Goal: Transaction & Acquisition: Book appointment/travel/reservation

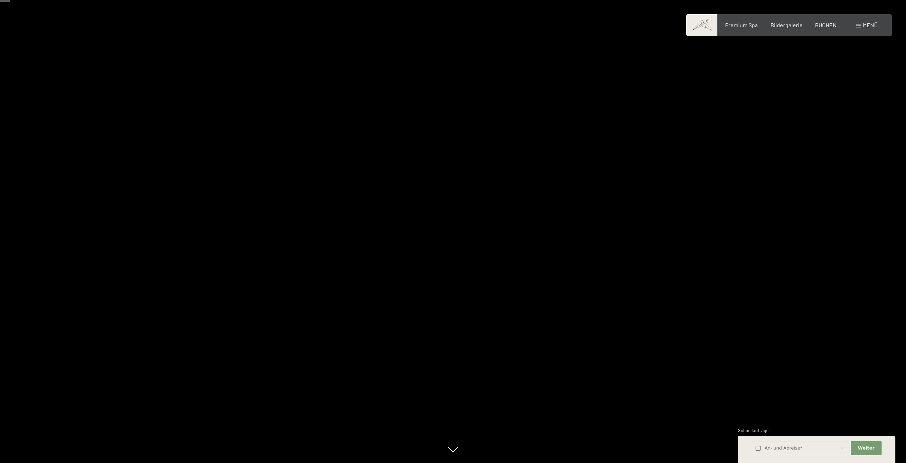
scroll to position [74, 0]
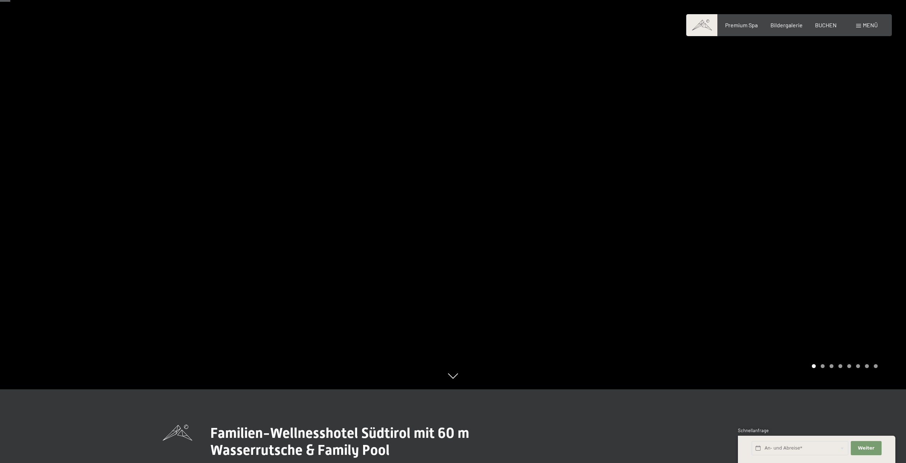
click at [656, 227] on div at bounding box center [679, 157] width 453 height 463
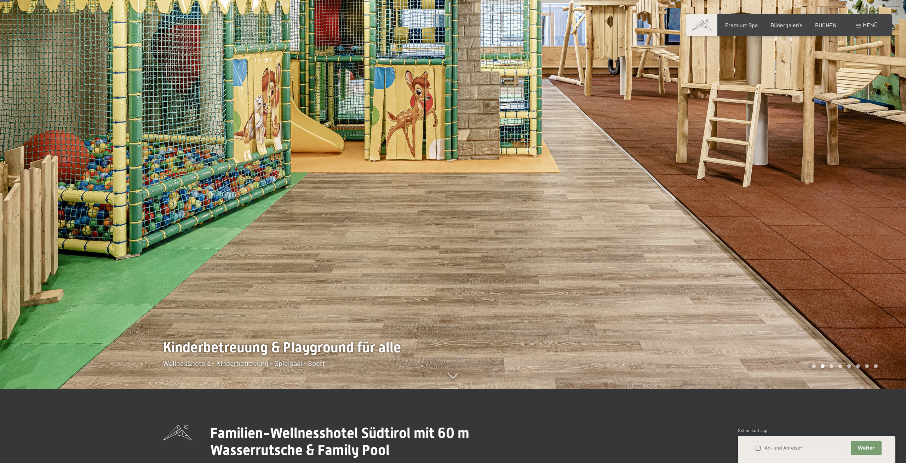
click at [749, 200] on div at bounding box center [679, 157] width 453 height 463
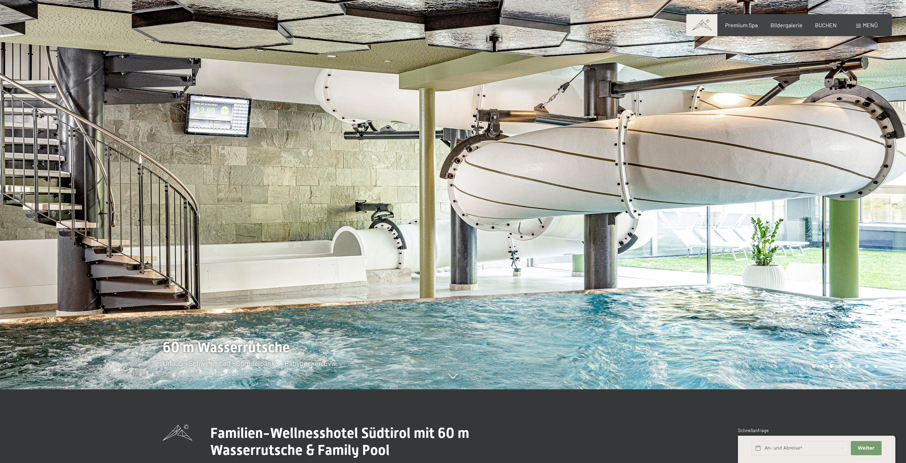
click at [749, 200] on div at bounding box center [679, 157] width 453 height 463
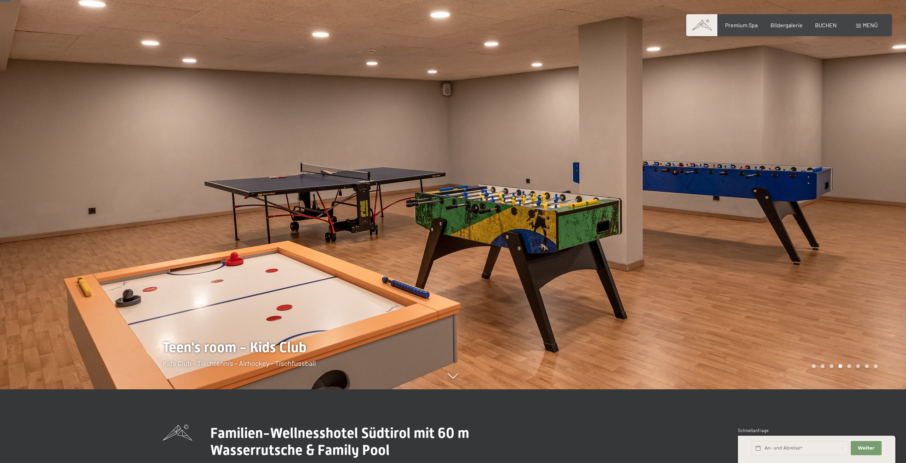
click at [748, 199] on div at bounding box center [679, 157] width 453 height 463
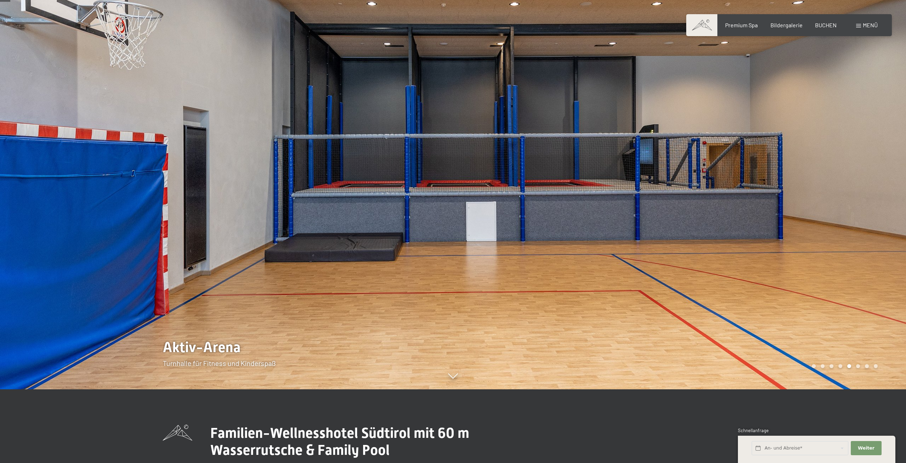
click at [748, 199] on div at bounding box center [679, 157] width 453 height 463
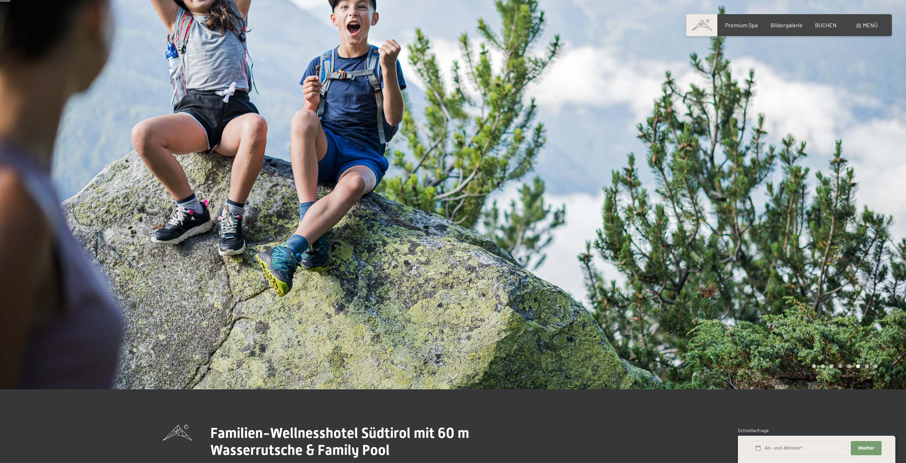
click at [748, 199] on div at bounding box center [679, 157] width 453 height 463
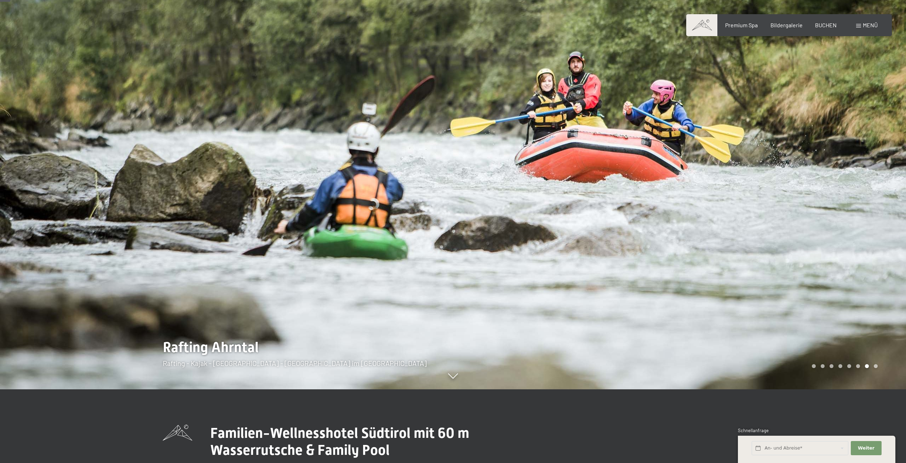
click at [748, 199] on div at bounding box center [679, 157] width 453 height 463
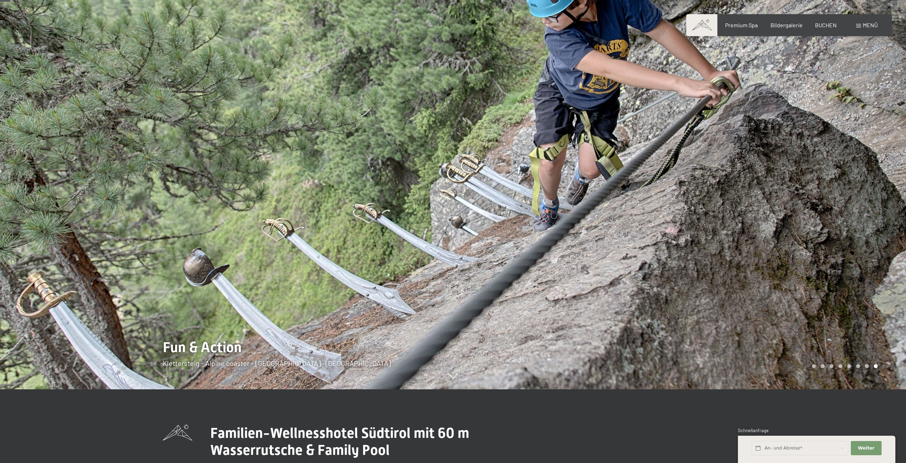
click at [748, 199] on div at bounding box center [679, 157] width 453 height 463
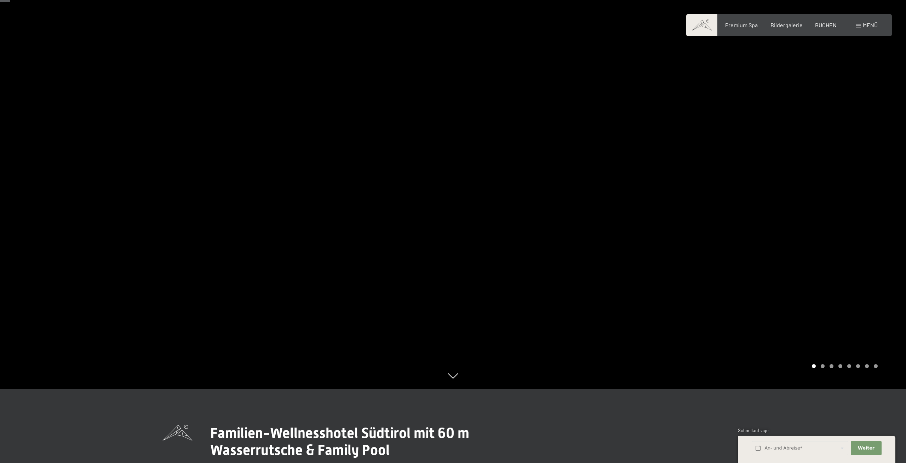
click at [748, 199] on div at bounding box center [679, 157] width 453 height 463
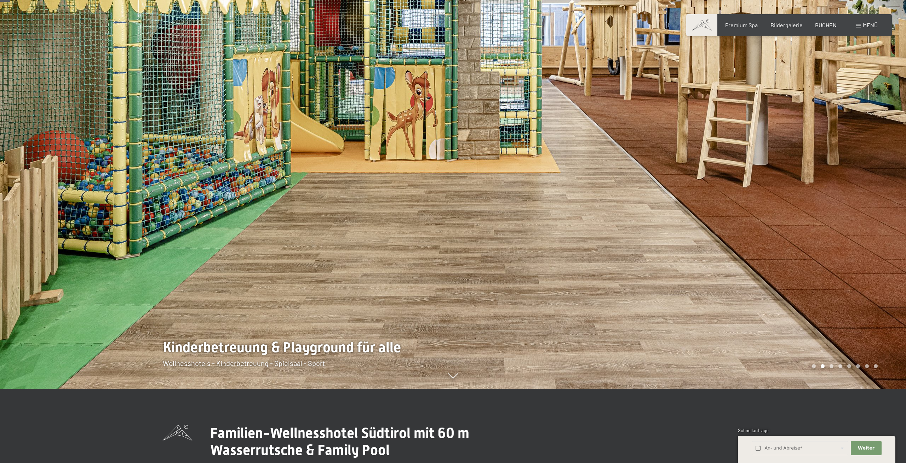
click at [748, 199] on div at bounding box center [679, 157] width 453 height 463
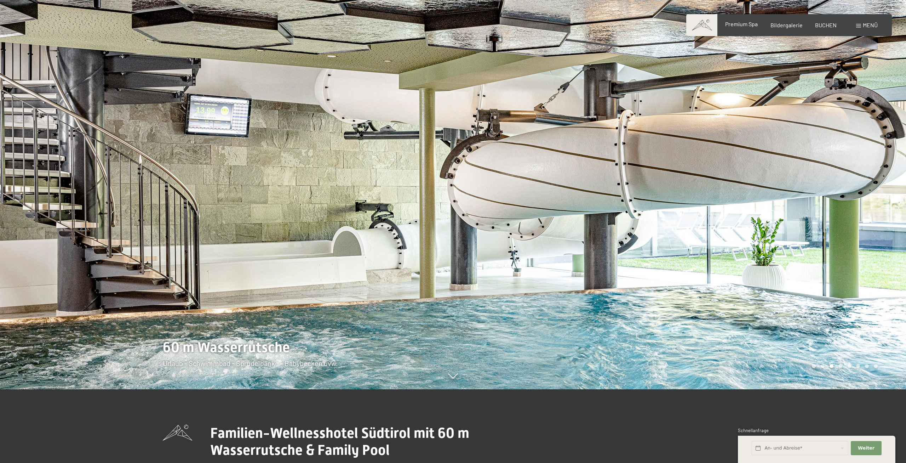
click at [741, 25] on span "Premium Spa" at bounding box center [741, 24] width 33 height 7
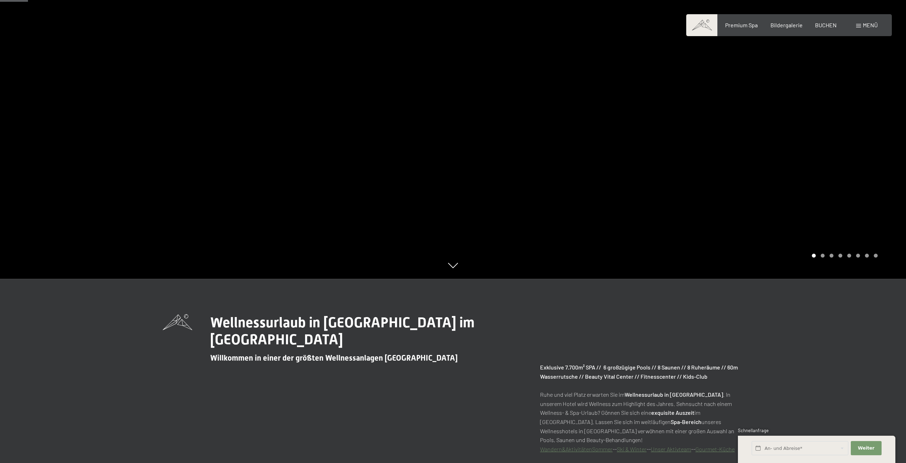
scroll to position [74, 0]
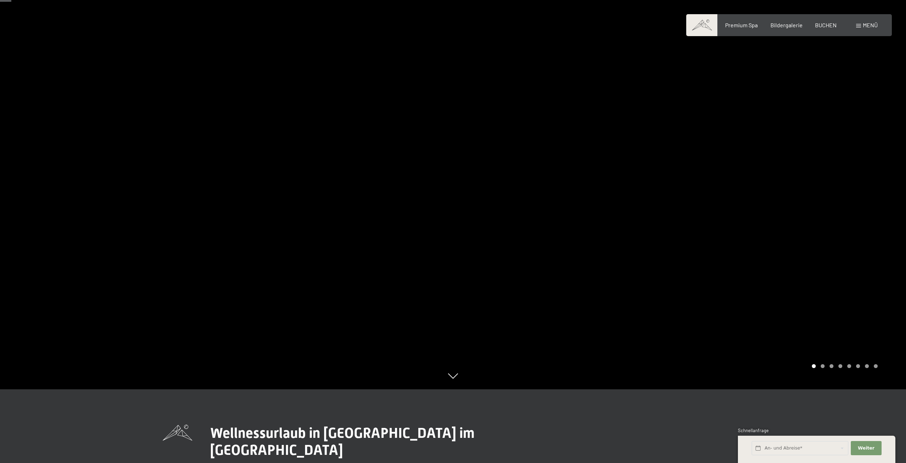
click at [749, 206] on div at bounding box center [679, 157] width 453 height 463
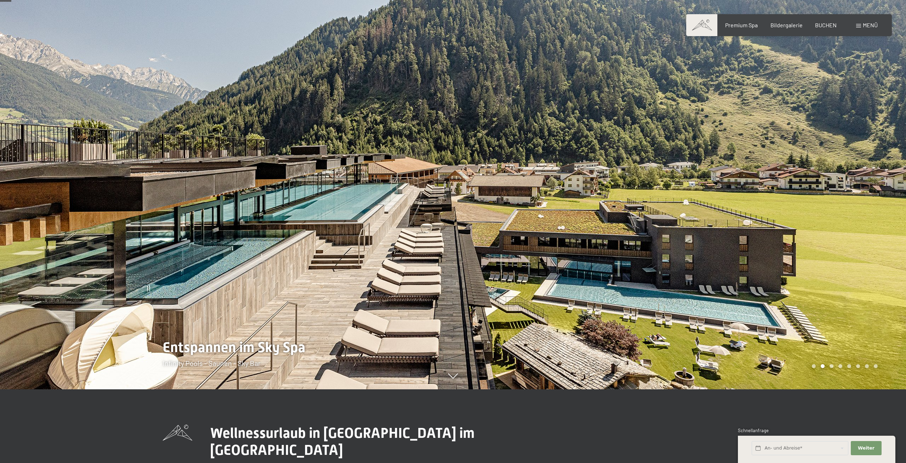
click at [790, 196] on div at bounding box center [679, 157] width 453 height 463
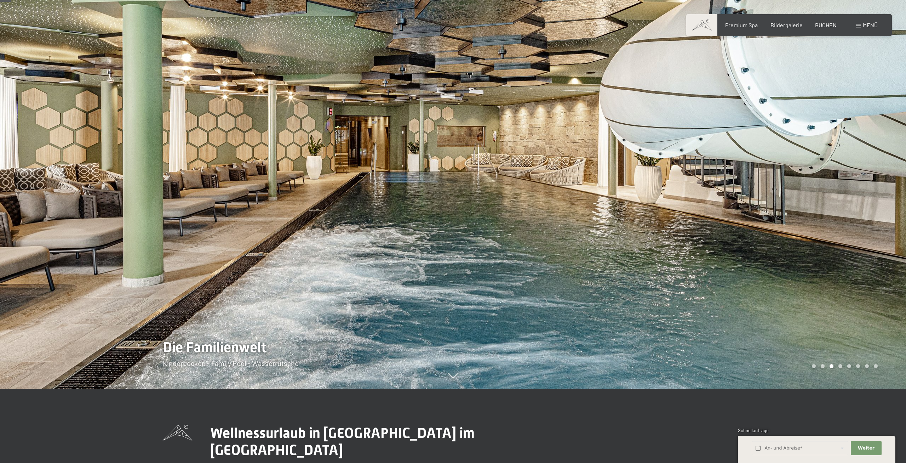
click at [790, 196] on div at bounding box center [679, 157] width 453 height 463
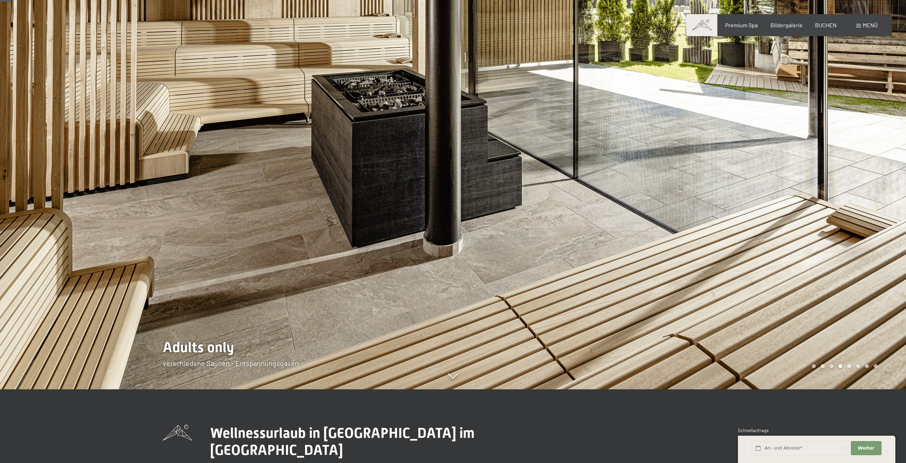
click at [790, 196] on div at bounding box center [679, 157] width 453 height 463
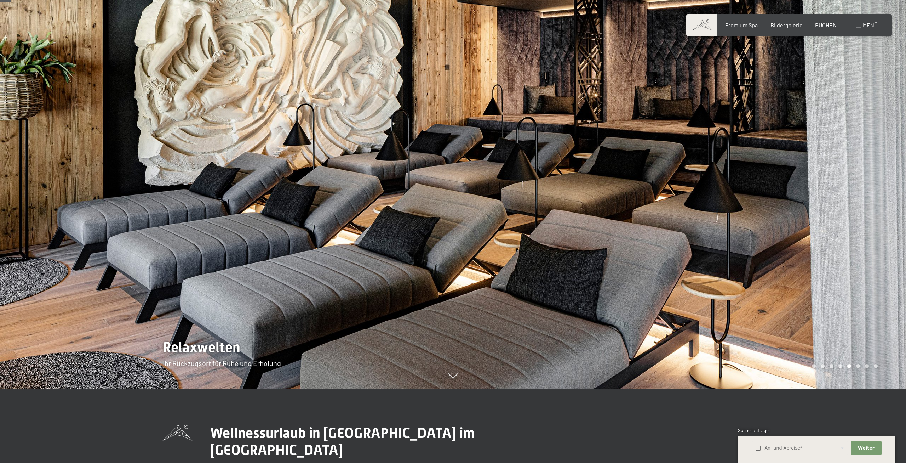
click at [790, 196] on div at bounding box center [679, 157] width 453 height 463
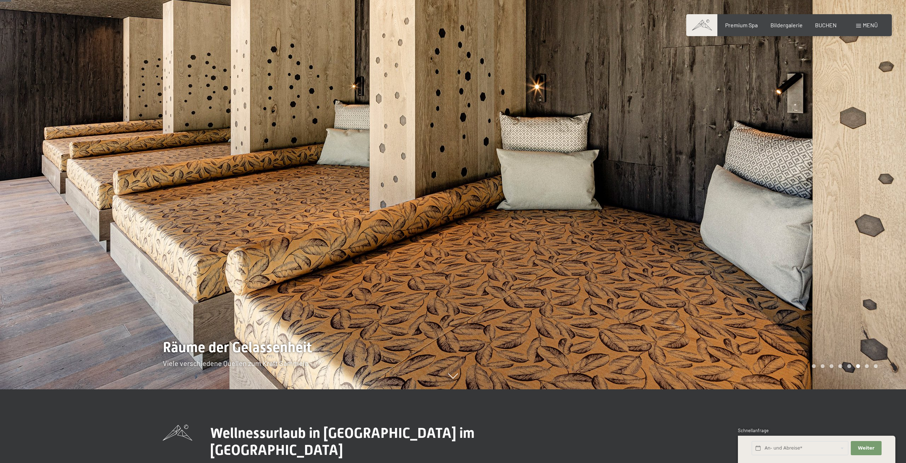
click at [790, 196] on div at bounding box center [679, 157] width 453 height 463
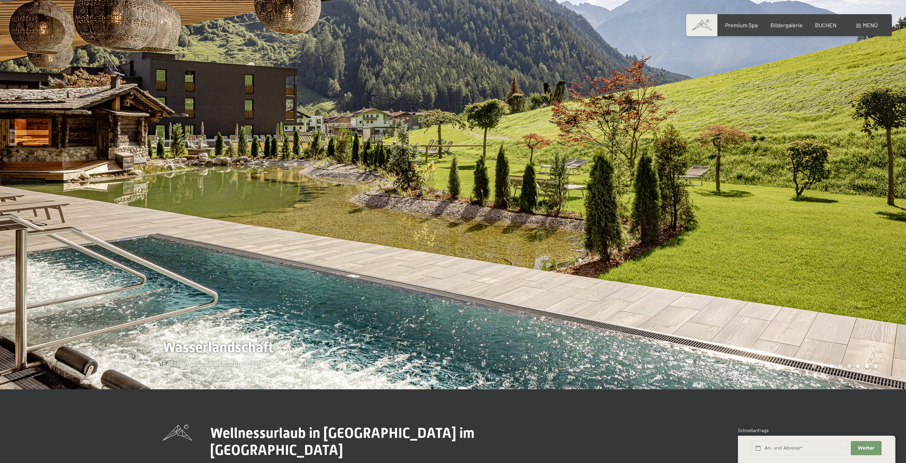
scroll to position [0, 0]
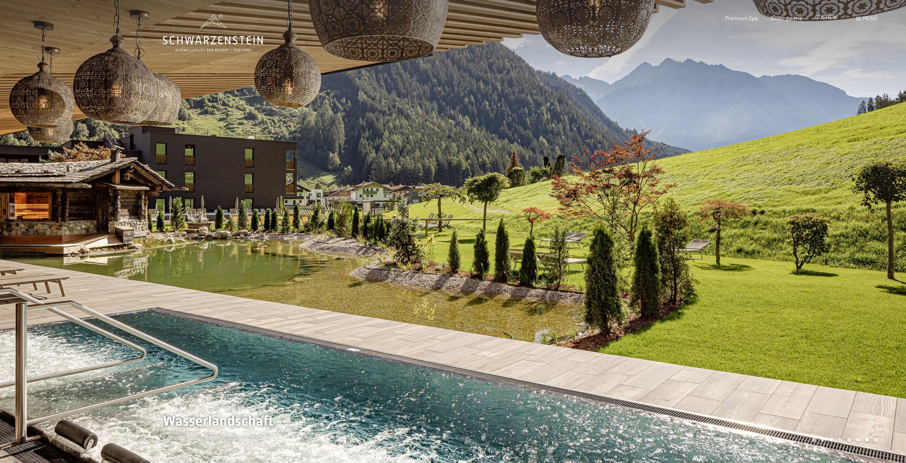
click at [823, 17] on span "BUCHEN" at bounding box center [826, 16] width 22 height 7
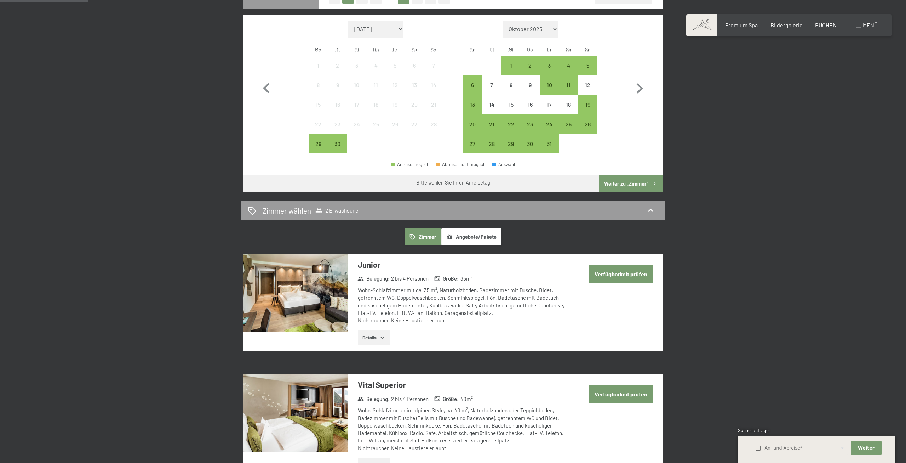
scroll to position [74, 0]
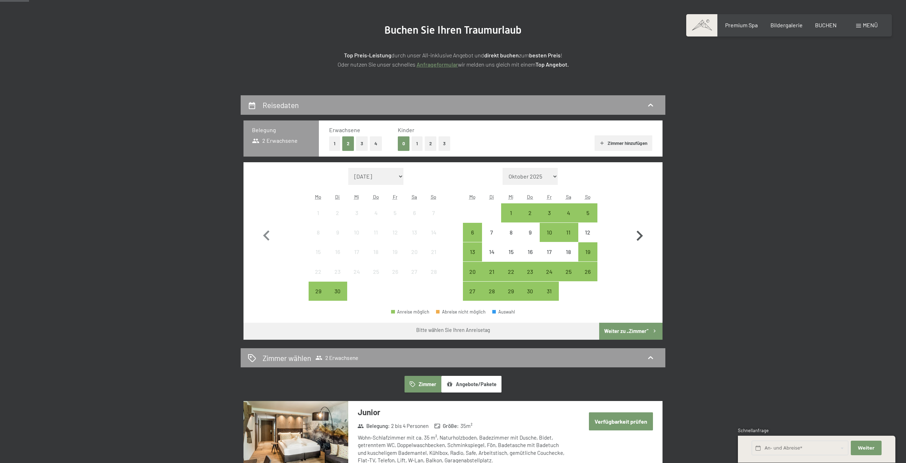
click at [645, 234] on icon "button" at bounding box center [639, 235] width 21 height 21
select select "2025-10-01"
select select "2025-11-01"
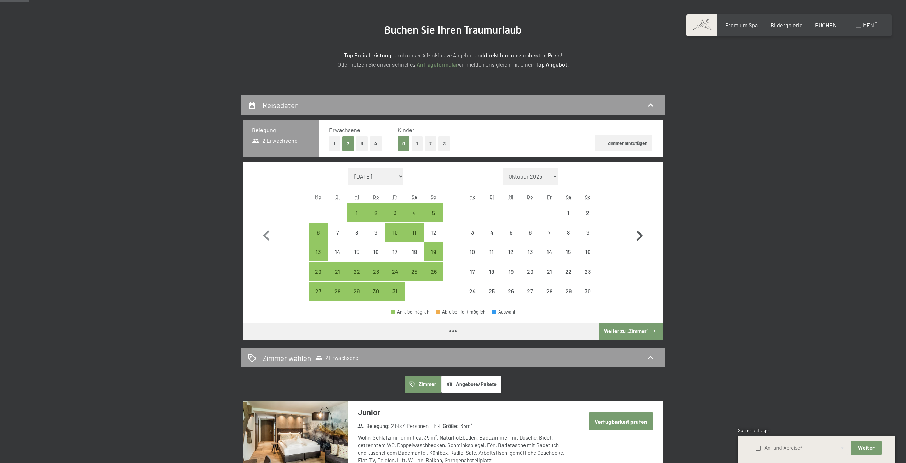
click at [645, 234] on icon "button" at bounding box center [639, 235] width 21 height 21
select select "2025-11-01"
select select "2025-12-01"
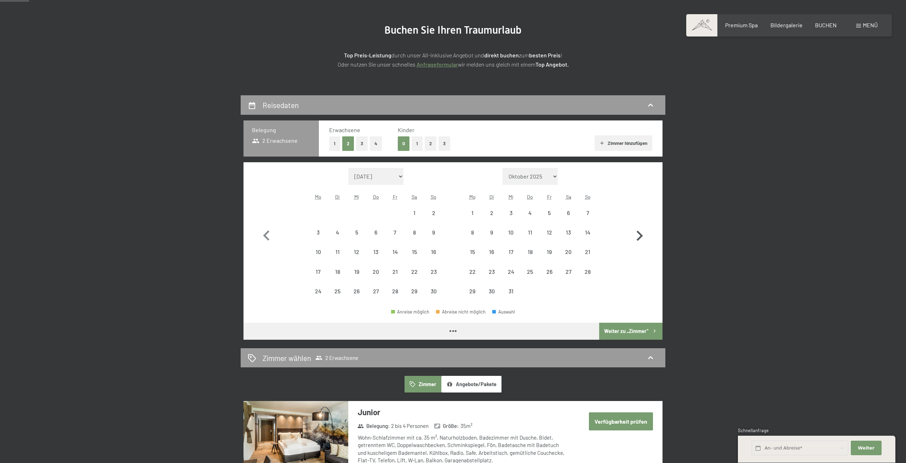
click at [645, 234] on icon "button" at bounding box center [639, 235] width 21 height 21
select select "2025-12-01"
select select "2026-01-01"
click at [645, 234] on icon "button" at bounding box center [639, 235] width 21 height 21
select select "2026-01-01"
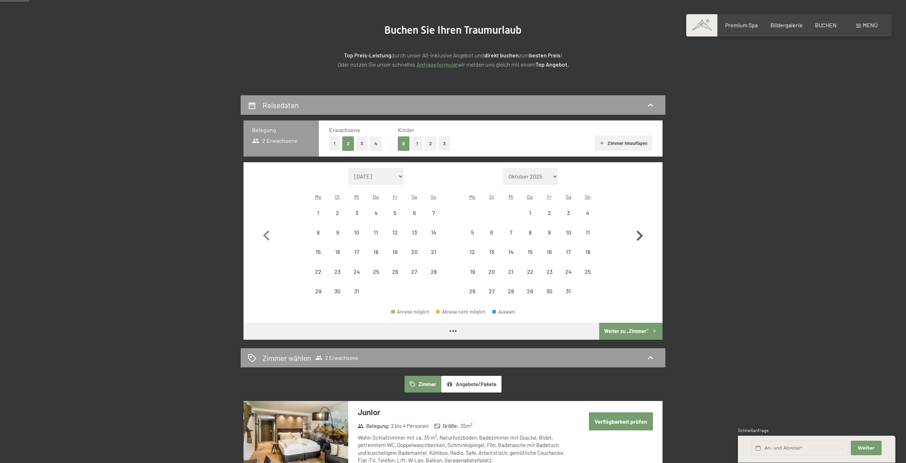
select select "2026-02-01"
click at [645, 234] on icon "button" at bounding box center [639, 235] width 21 height 21
select select "2026-02-01"
select select "2026-03-01"
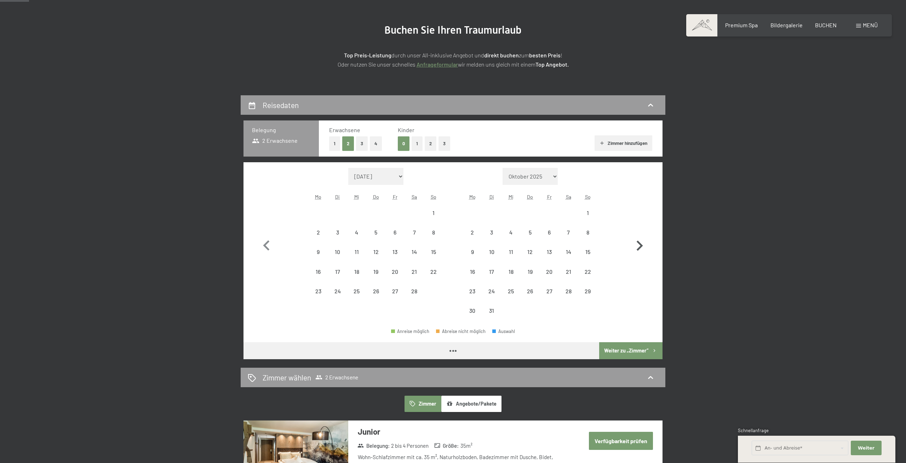
select select "2026-02-01"
select select "2026-03-01"
click at [645, 234] on button "button" at bounding box center [639, 244] width 21 height 153
select select "2026-03-01"
select select "2026-04-01"
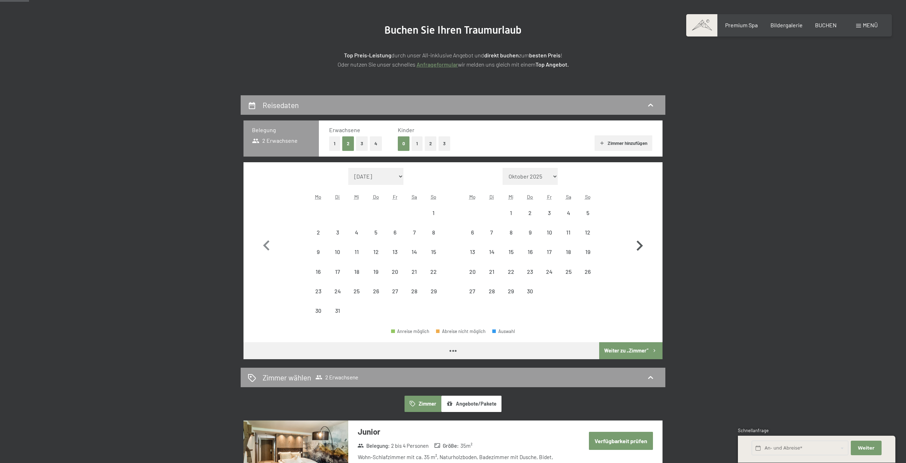
select select "2026-03-01"
select select "2026-04-01"
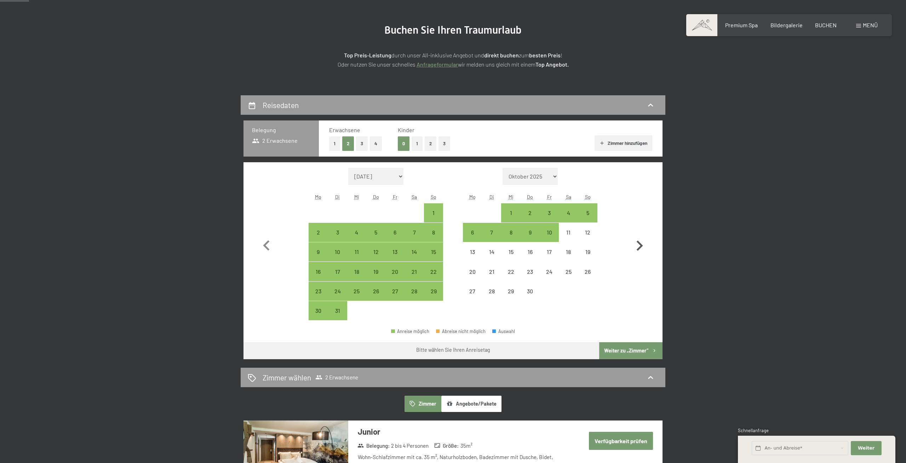
click at [645, 234] on button "button" at bounding box center [639, 244] width 21 height 153
select select "2026-04-01"
select select "2026-05-01"
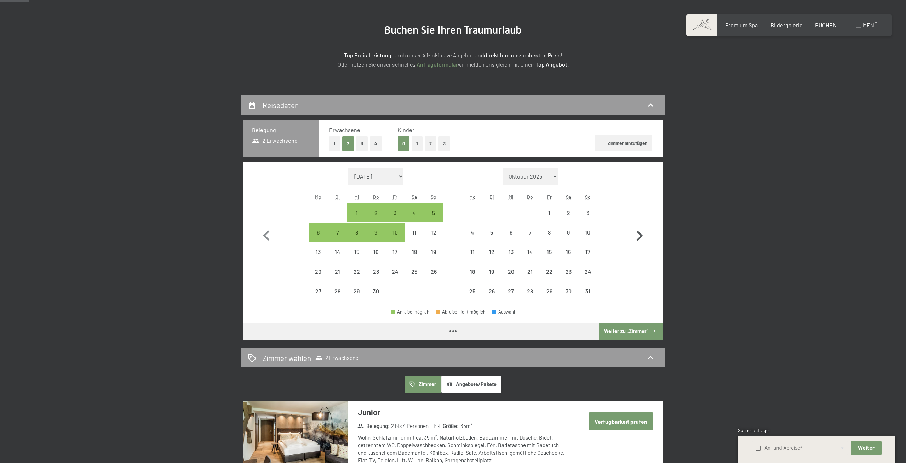
select select "2026-04-01"
select select "2026-05-01"
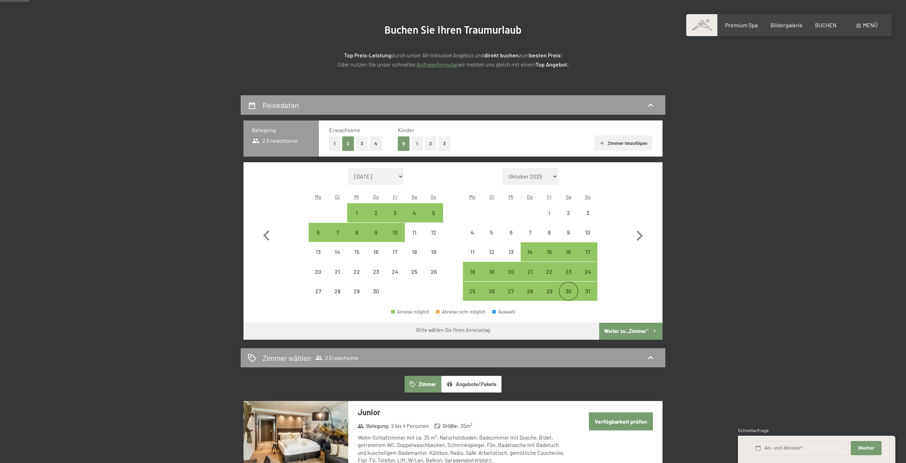
click at [566, 293] on div "30" at bounding box center [568, 297] width 18 height 18
select select "2026-04-01"
select select "2026-05-01"
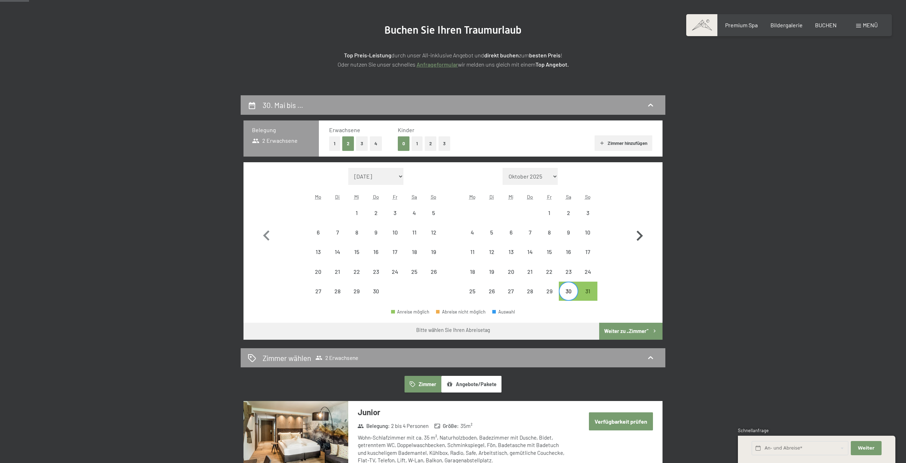
click at [639, 234] on icon "button" at bounding box center [640, 235] width 6 height 10
select select "2026-05-01"
select select "2026-06-01"
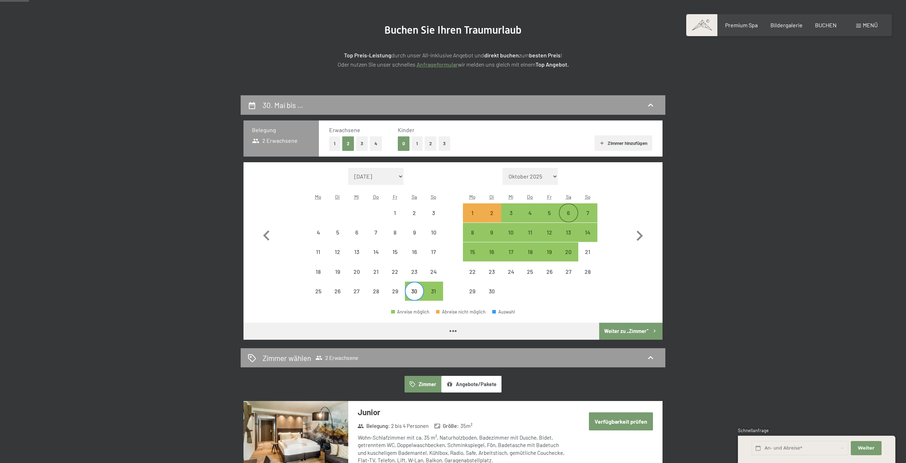
select select "2026-05-01"
select select "2026-06-01"
click at [571, 214] on div "6" at bounding box center [568, 219] width 18 height 18
select select "2026-05-01"
select select "2026-06-01"
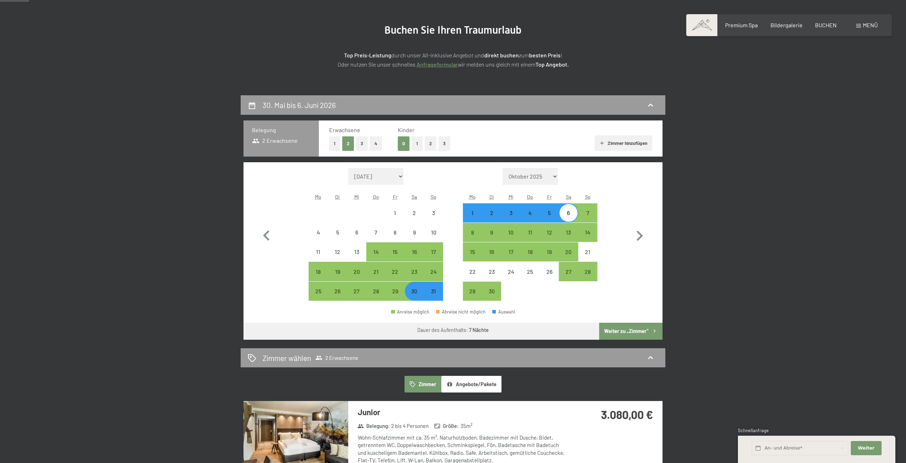
click at [428, 143] on button "2" at bounding box center [431, 143] width 12 height 15
select select "2026-05-01"
select select "2026-06-01"
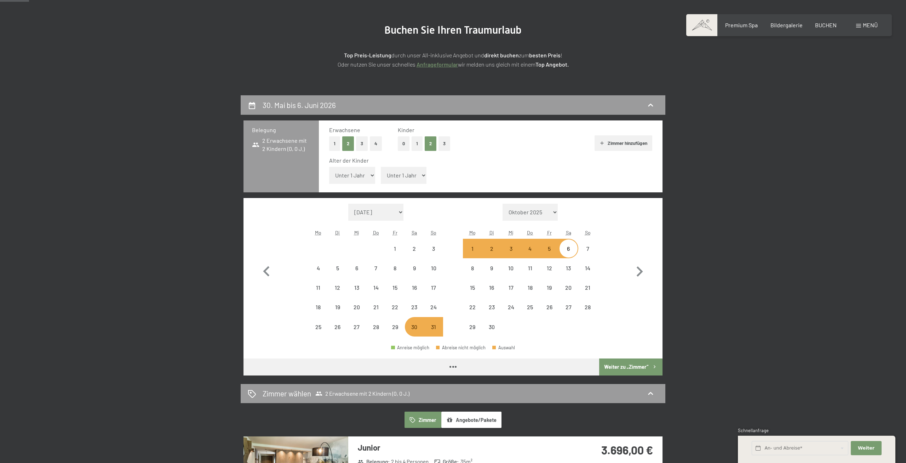
click at [329, 167] on select "Unter 1 Jahr 1 Jahr 2 Jahre 3 Jahre 4 Jahre 5 Jahre 6 Jahre 7 Jahre 8 Jahre 9 J…" at bounding box center [352, 175] width 46 height 17
select select "2026-05-01"
select select "2026-06-01"
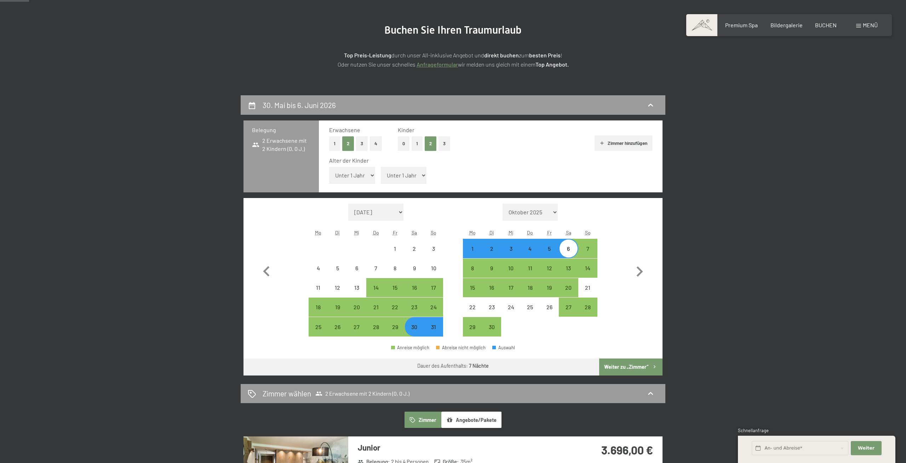
select select "7"
click option "7 Jahre" at bounding box center [0, 0] width 0 height 0
select select "2026-05-01"
select select "2026-06-01"
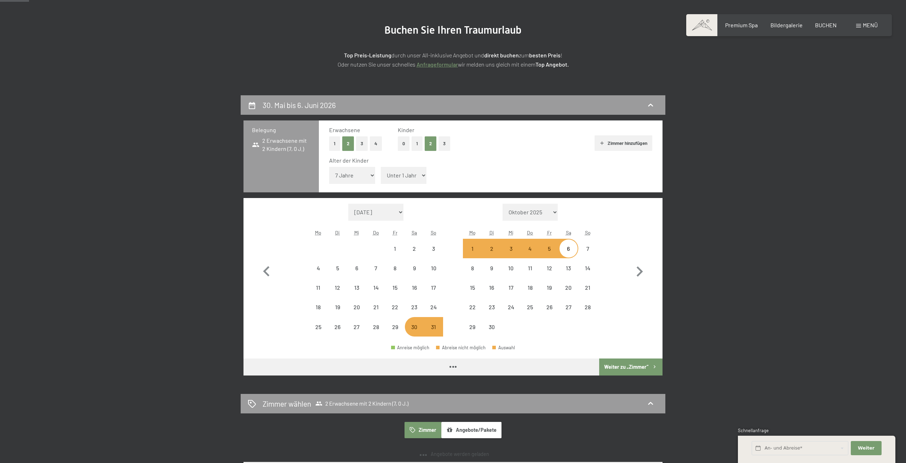
click at [381, 167] on select "Unter 1 Jahr 1 Jahr 2 Jahre 3 Jahre 4 Jahre 5 Jahre 6 Jahre 7 Jahre 8 Jahre 9 J…" at bounding box center [404, 175] width 46 height 17
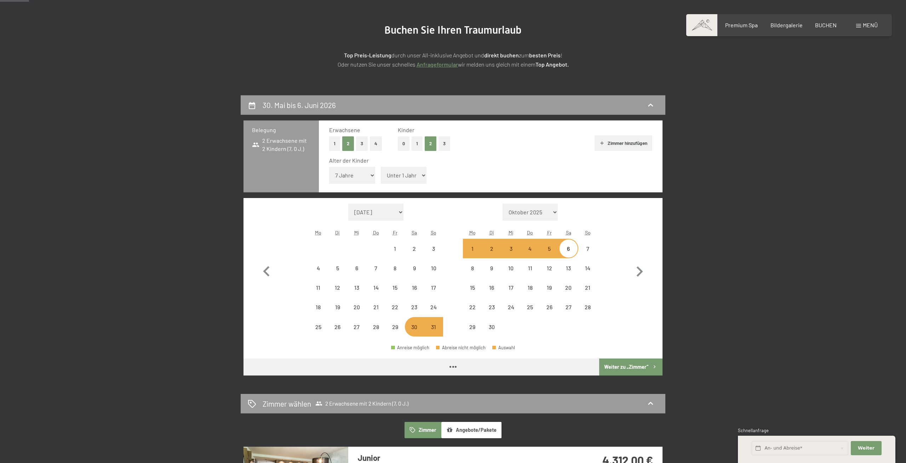
select select "11"
click option "11 Jahre" at bounding box center [0, 0] width 0 height 0
select select "2026-05-01"
select select "2026-06-01"
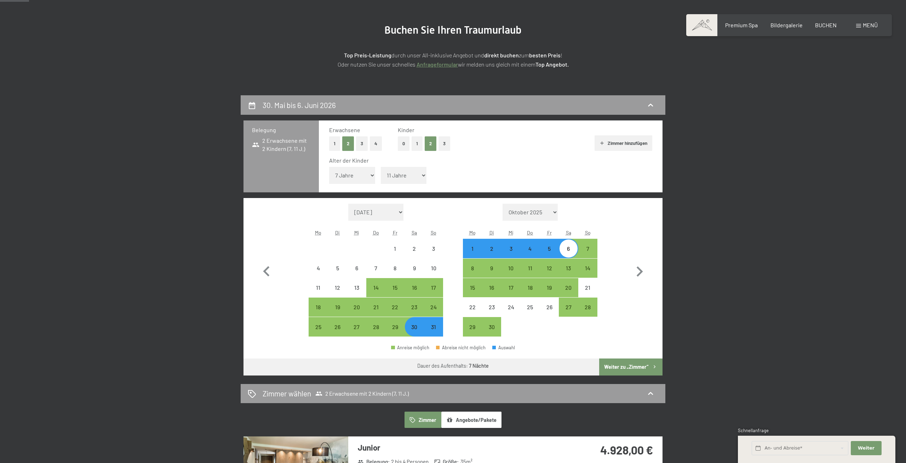
select select "2026-05-01"
select select "2026-06-01"
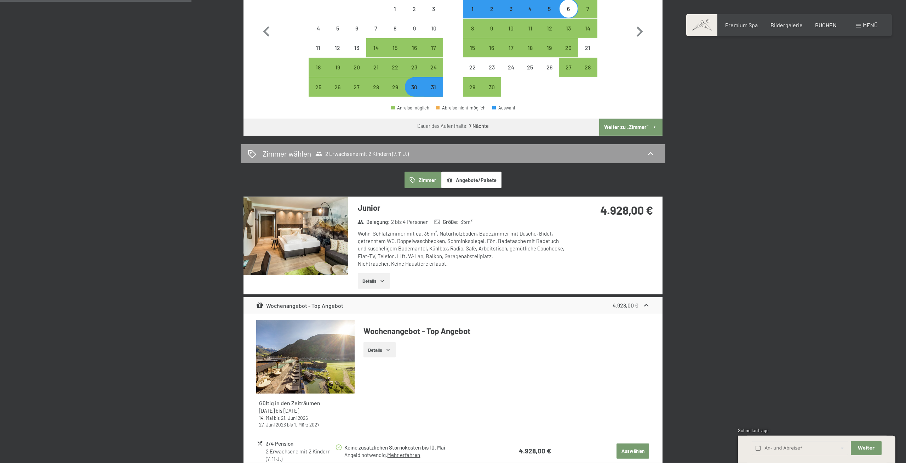
scroll to position [0, 0]
